Goal: Information Seeking & Learning: Learn about a topic

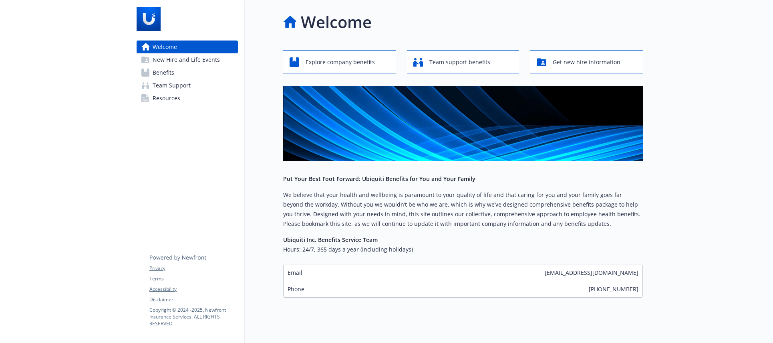
click at [161, 73] on span "Benefits" at bounding box center [164, 72] width 22 height 13
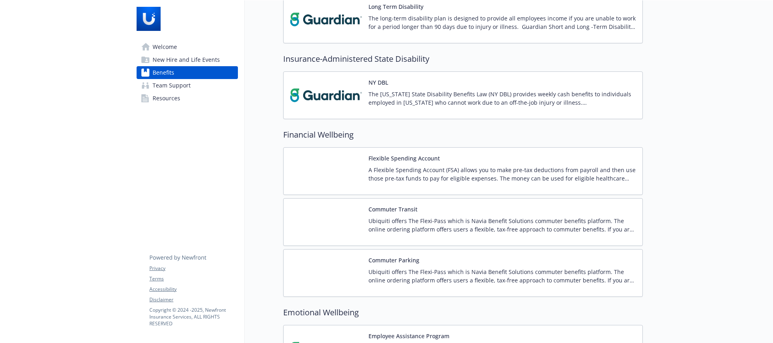
scroll to position [721, 0]
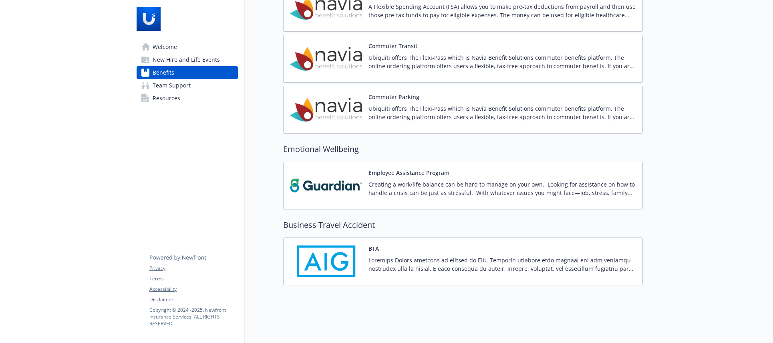
click at [359, 172] on img at bounding box center [326, 185] width 72 height 34
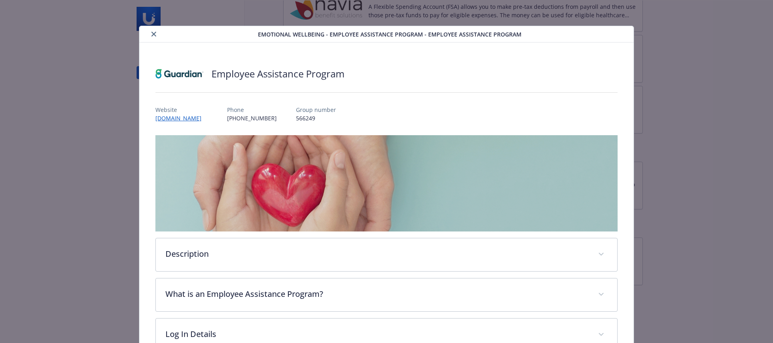
scroll to position [10, 0]
